Goal: Task Accomplishment & Management: Use online tool/utility

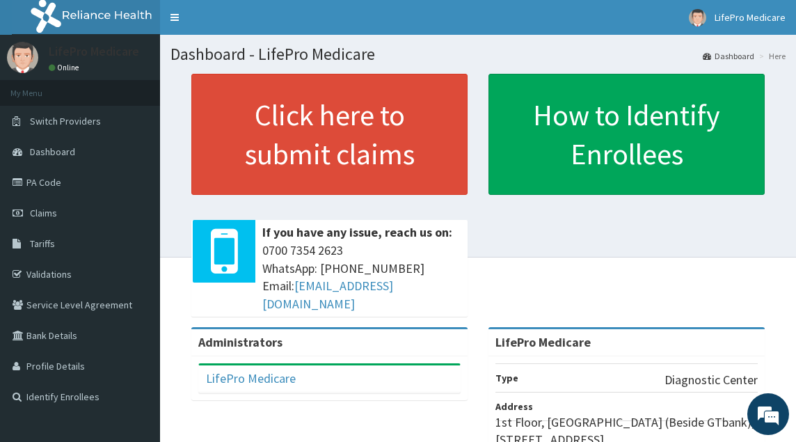
click at [675, 269] on div "Click here to submit claims If you have any issue, reach us on: [PHONE_NUMBER] …" at bounding box center [478, 200] width 615 height 253
click at [55, 212] on span "Claims" at bounding box center [43, 213] width 27 height 13
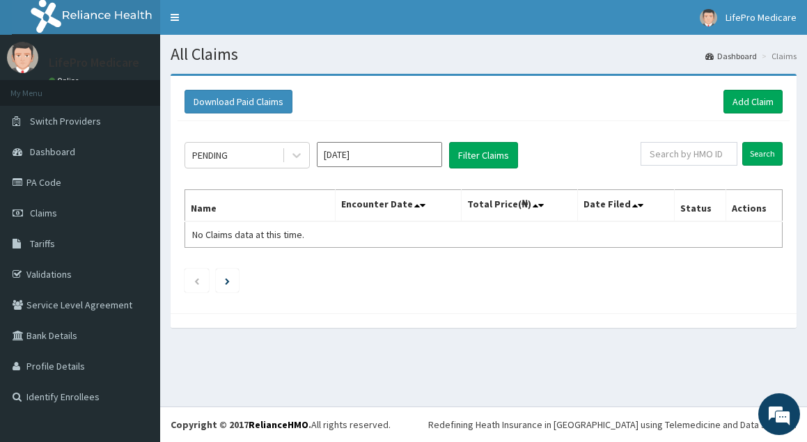
click at [55, 212] on span "Claims" at bounding box center [43, 213] width 27 height 13
click at [52, 401] on link "Identify Enrollees" at bounding box center [80, 396] width 160 height 31
